Goal: Task Accomplishment & Management: Use online tool/utility

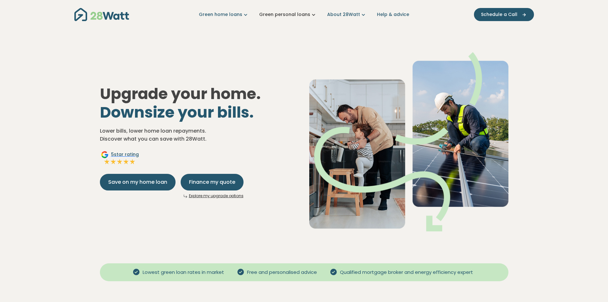
click at [293, 14] on link "Green personal loans" at bounding box center [288, 14] width 58 height 7
click at [341, 21] on nav "Green home loans Get started Learn more Use case Products Green personal loans …" at bounding box center [304, 14] width 460 height 16
click at [290, 16] on link "Green personal loans" at bounding box center [288, 14] width 58 height 7
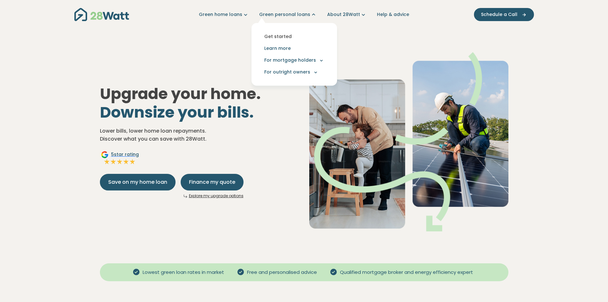
click at [288, 34] on link "Get started" at bounding box center [294, 37] width 75 height 12
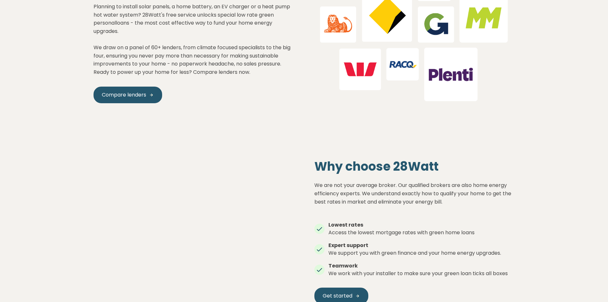
scroll to position [766, 0]
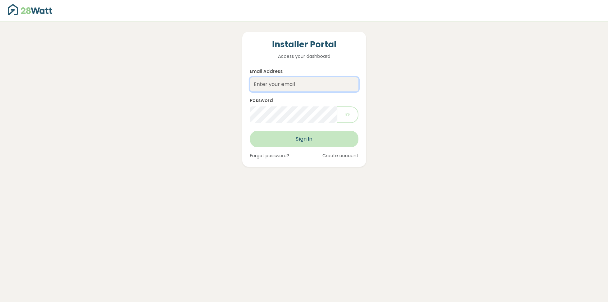
type input "[PERSON_NAME][EMAIL_ADDRESS][DOMAIN_NAME]"
click at [314, 138] on button "Sign In" at bounding box center [304, 139] width 109 height 17
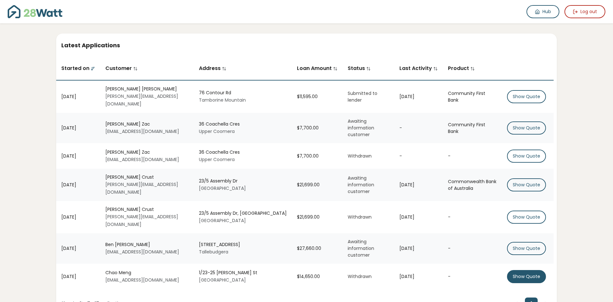
click at [524, 270] on button "Show Quote" at bounding box center [526, 276] width 39 height 13
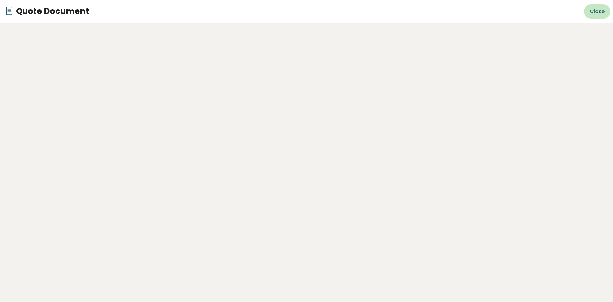
click at [596, 11] on span "Close" at bounding box center [597, 12] width 15 height 8
